Goal: Find contact information: Find contact information

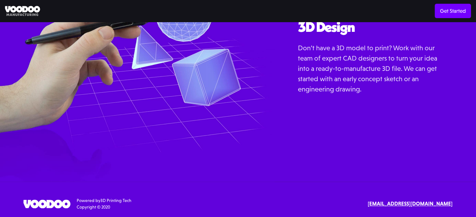
scroll to position [754, 0]
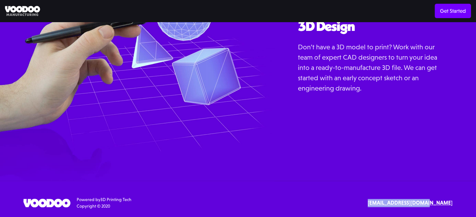
drag, startPoint x: 392, startPoint y: 202, endPoint x: 451, endPoint y: 204, distance: 59.1
click at [451, 204] on div "Powered by 3D Printing Tech Copyright © 2020 Text or Call [EMAIL_ADDRESS][DOMAI…" at bounding box center [237, 203] width 429 height 13
copy strong "[EMAIL_ADDRESS][DOMAIN_NAME]"
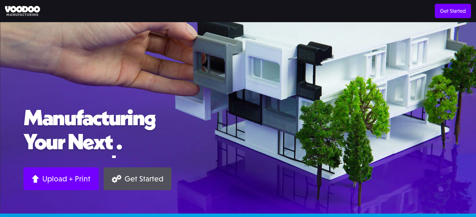
scroll to position [0, 0]
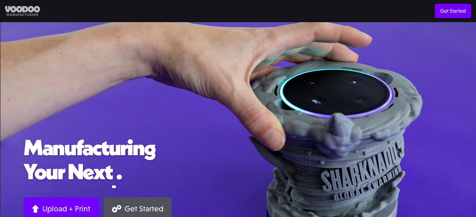
click at [22, 13] on img at bounding box center [22, 11] width 35 height 10
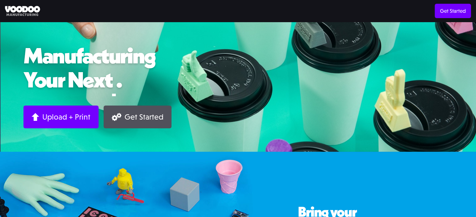
scroll to position [94, 0]
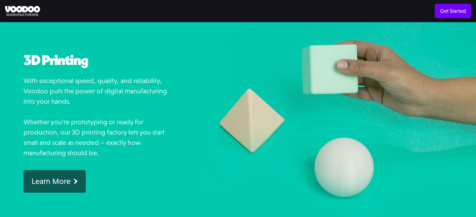
scroll to position [469, 0]
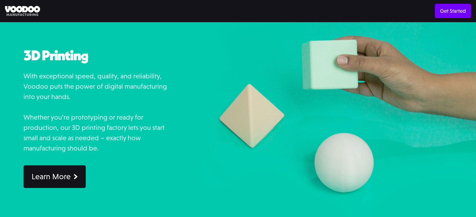
click at [48, 179] on div "Learn More" at bounding box center [51, 177] width 39 height 10
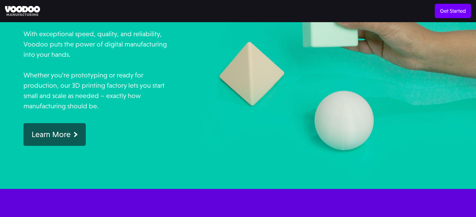
scroll to position [594, 0]
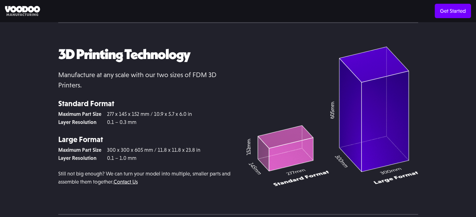
scroll to position [1356, 0]
